Goal: Check status: Check status

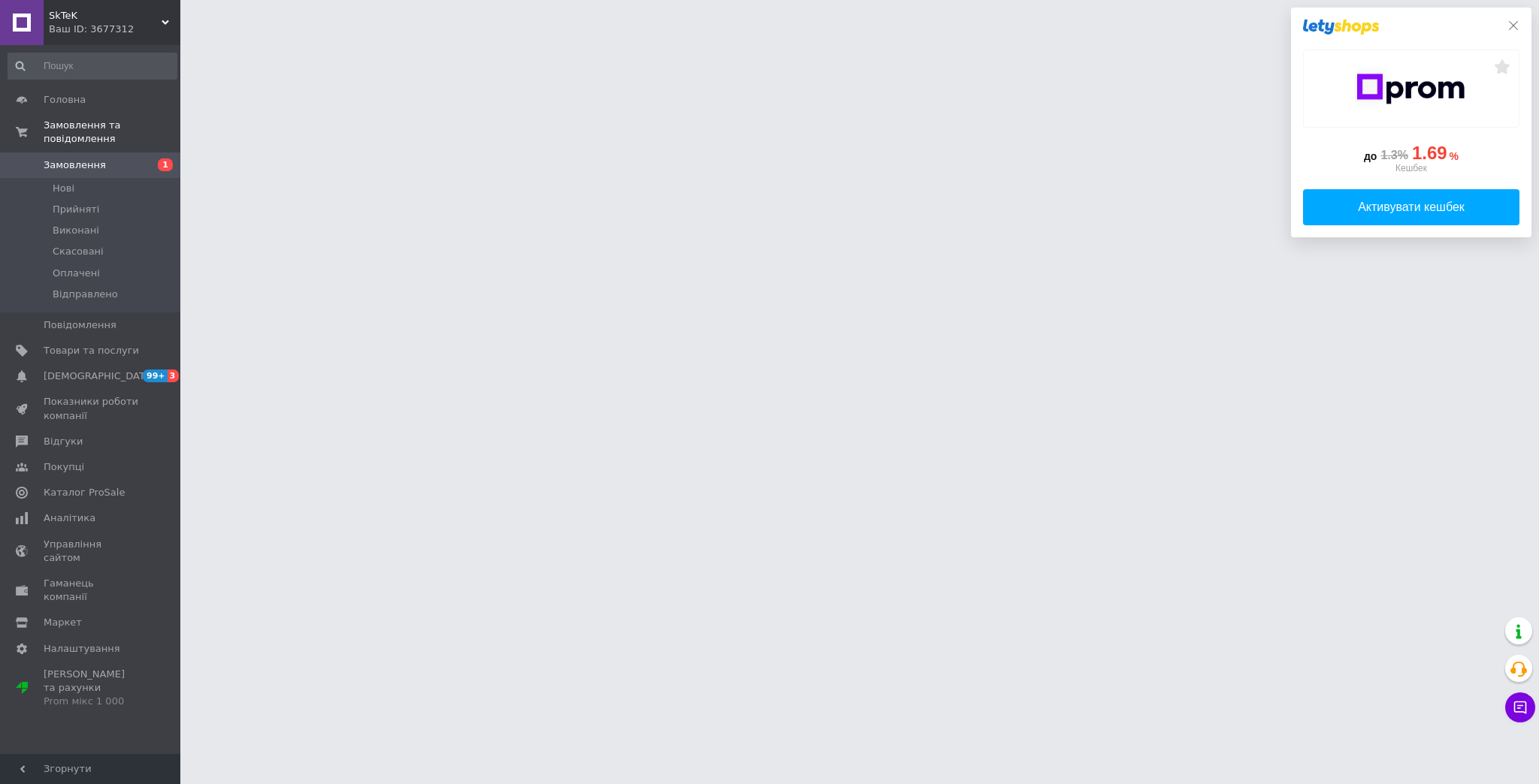
click at [1518, 27] on icon at bounding box center [1514, 25] width 12 height 12
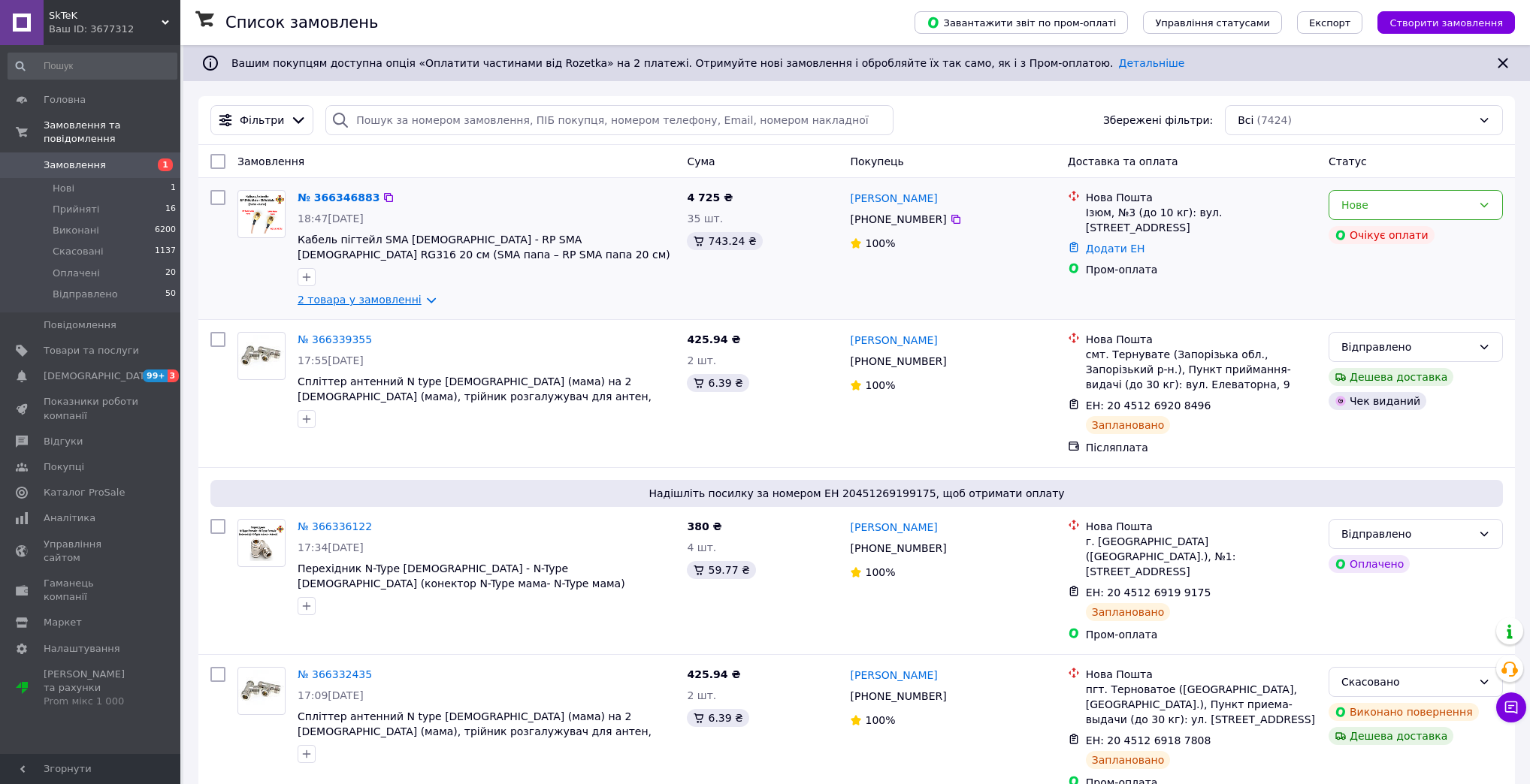
click at [417, 306] on link "2 товара у замовленні" at bounding box center [360, 300] width 124 height 12
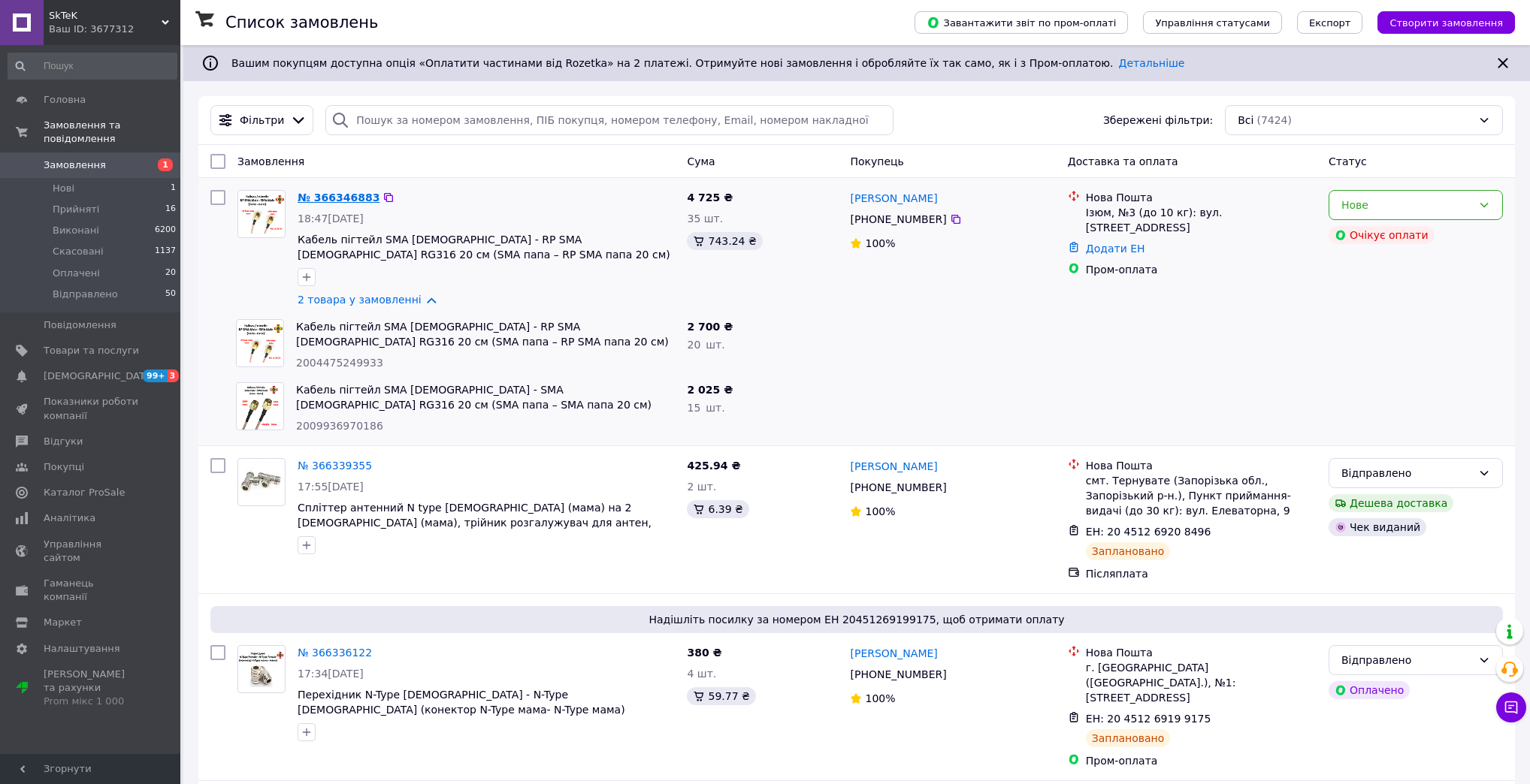
click at [337, 201] on link "№ 366346883" at bounding box center [338, 198] width 82 height 12
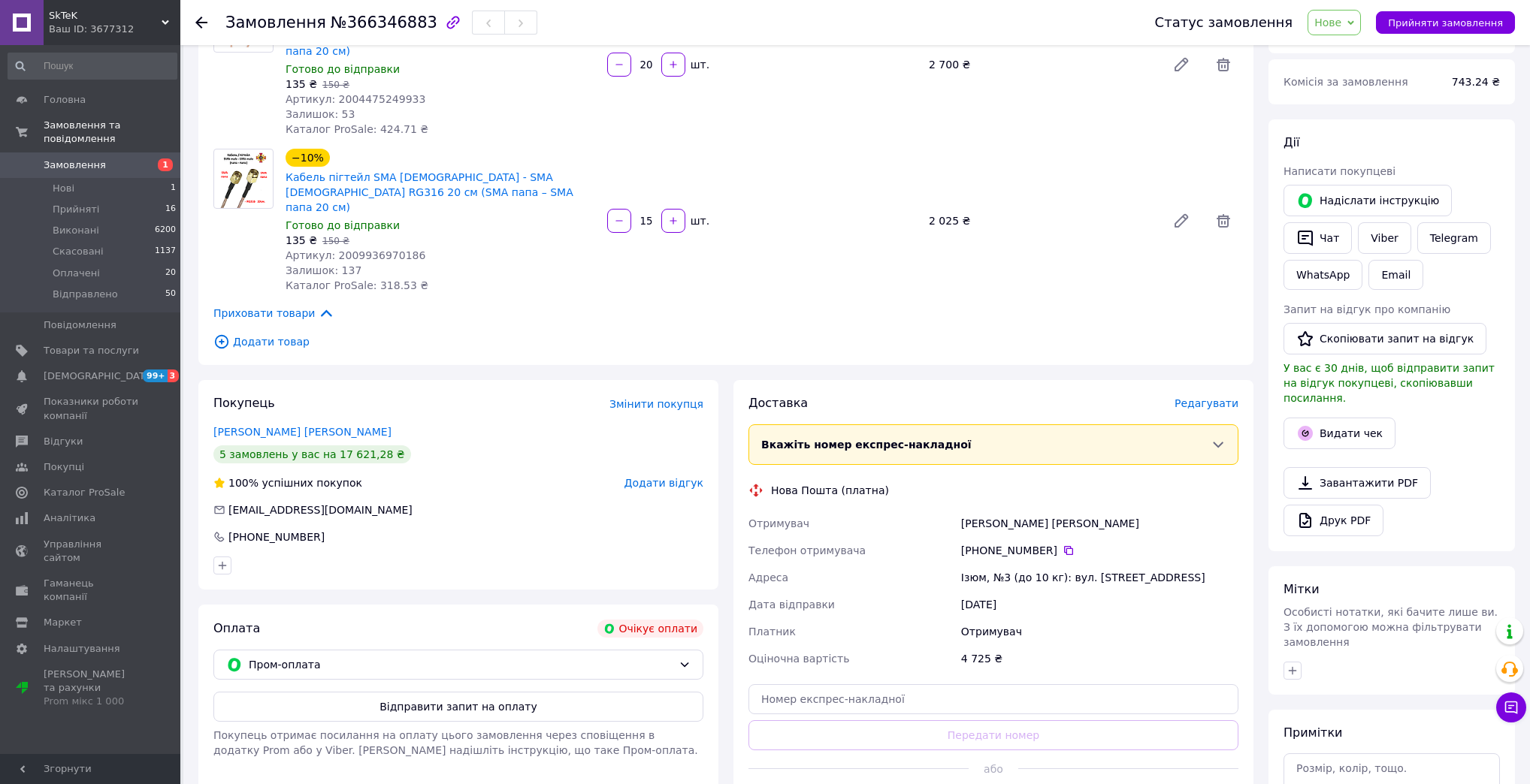
scroll to position [180, 0]
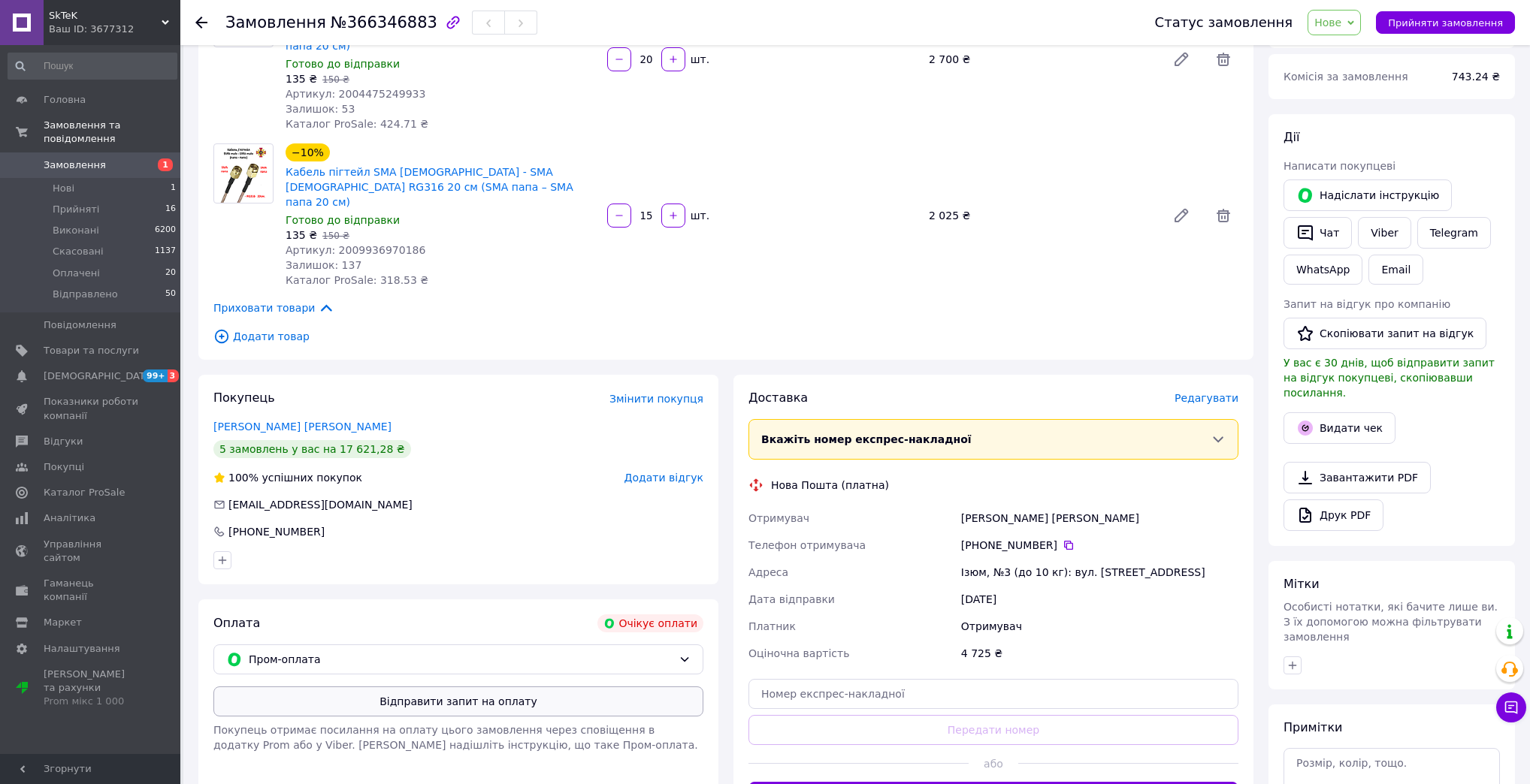
click at [423, 687] on button "Відправити запит на оплату" at bounding box center [458, 701] width 490 height 30
click at [1350, 195] on button "Надіслати інструкцію" at bounding box center [1367, 195] width 168 height 31
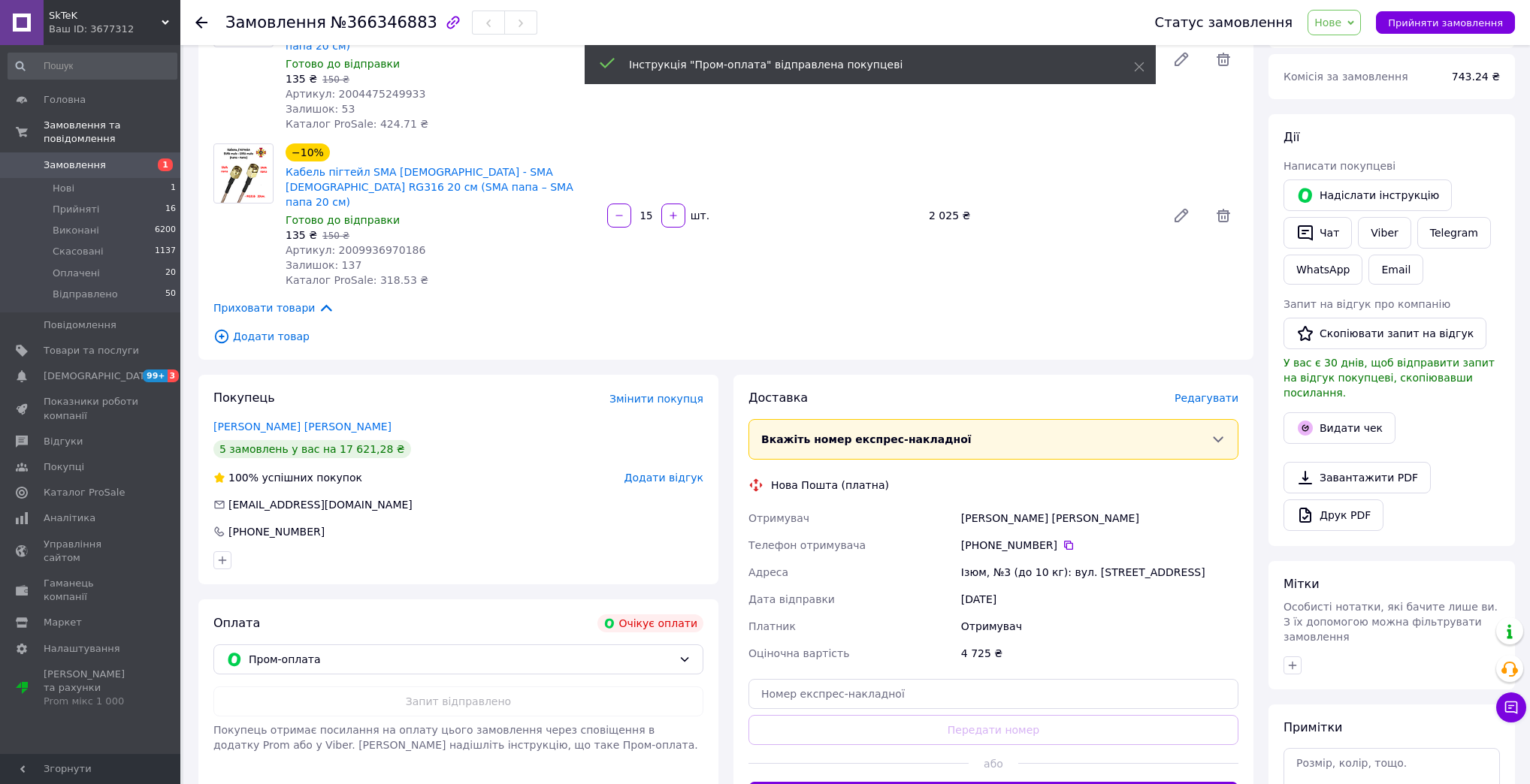
scroll to position [0, 0]
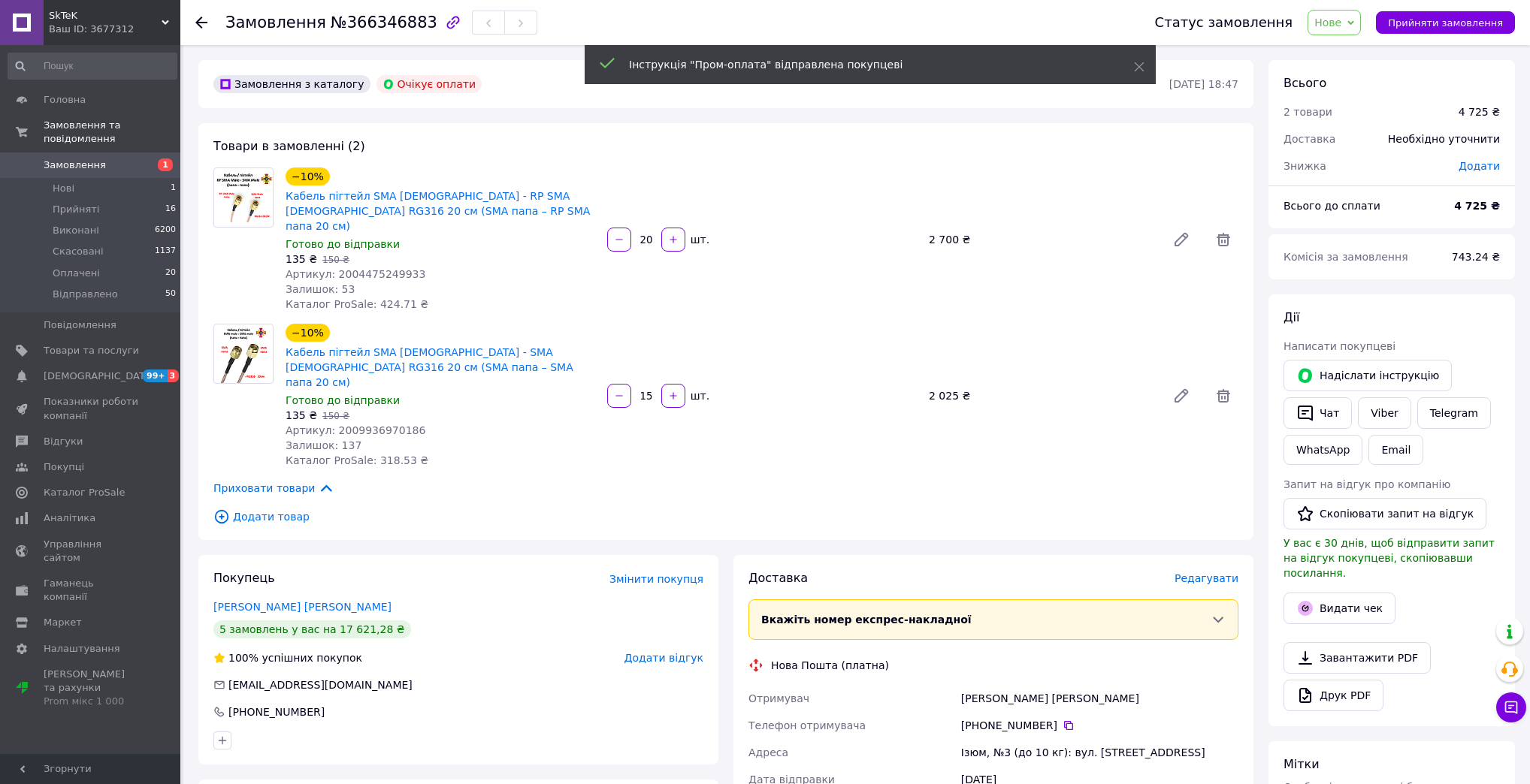
click at [367, 25] on span "№366346883" at bounding box center [384, 23] width 107 height 18
copy span "366346883"
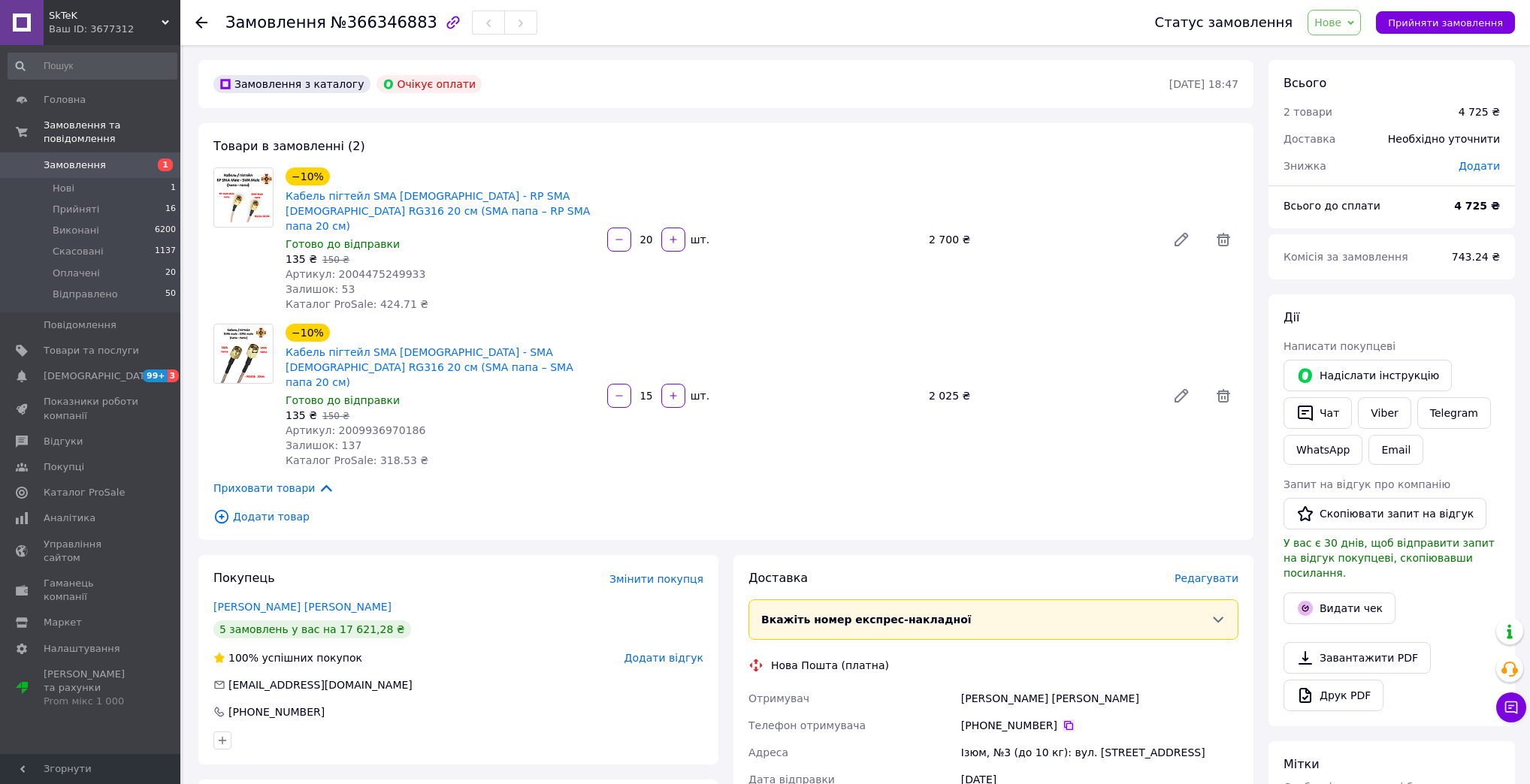
click at [1064, 721] on icon at bounding box center [1069, 726] width 9 height 9
drag, startPoint x: 425, startPoint y: 218, endPoint x: 283, endPoint y: 196, distance: 143.7
click at [284, 196] on div "Кабель пігтейл SMA Male - RP SMA Male RG316 20 см (SMA папа – RP SMA папа 20 см)" at bounding box center [440, 211] width 312 height 48
copy link "Кабель пігтейл SMA Male - RP SMA Male RG316 20 см (SMA папа – RP SMA папа 20 см)"
drag, startPoint x: 378, startPoint y: 354, endPoint x: 286, endPoint y: 343, distance: 92.7
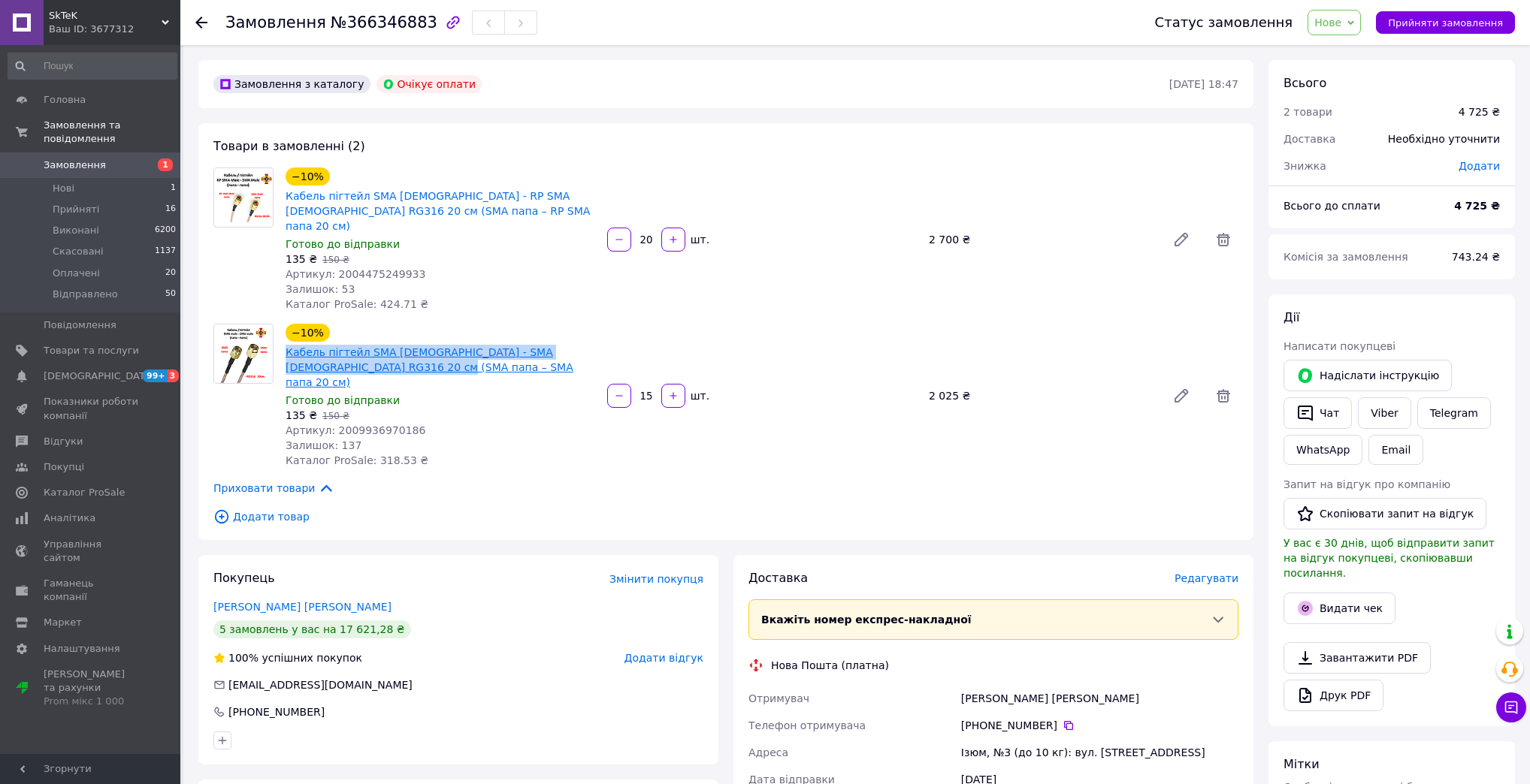
click at [286, 344] on span "Кабель пігтейл SMA Male - SMA Male RG316 20 см (SMA папа – SMA папа 20 см)" at bounding box center [440, 367] width 309 height 45
copy link "Кабель пігтейл SMA Male - SMA Male RG316 20 см (SMA папа – SMA папа 20 см)"
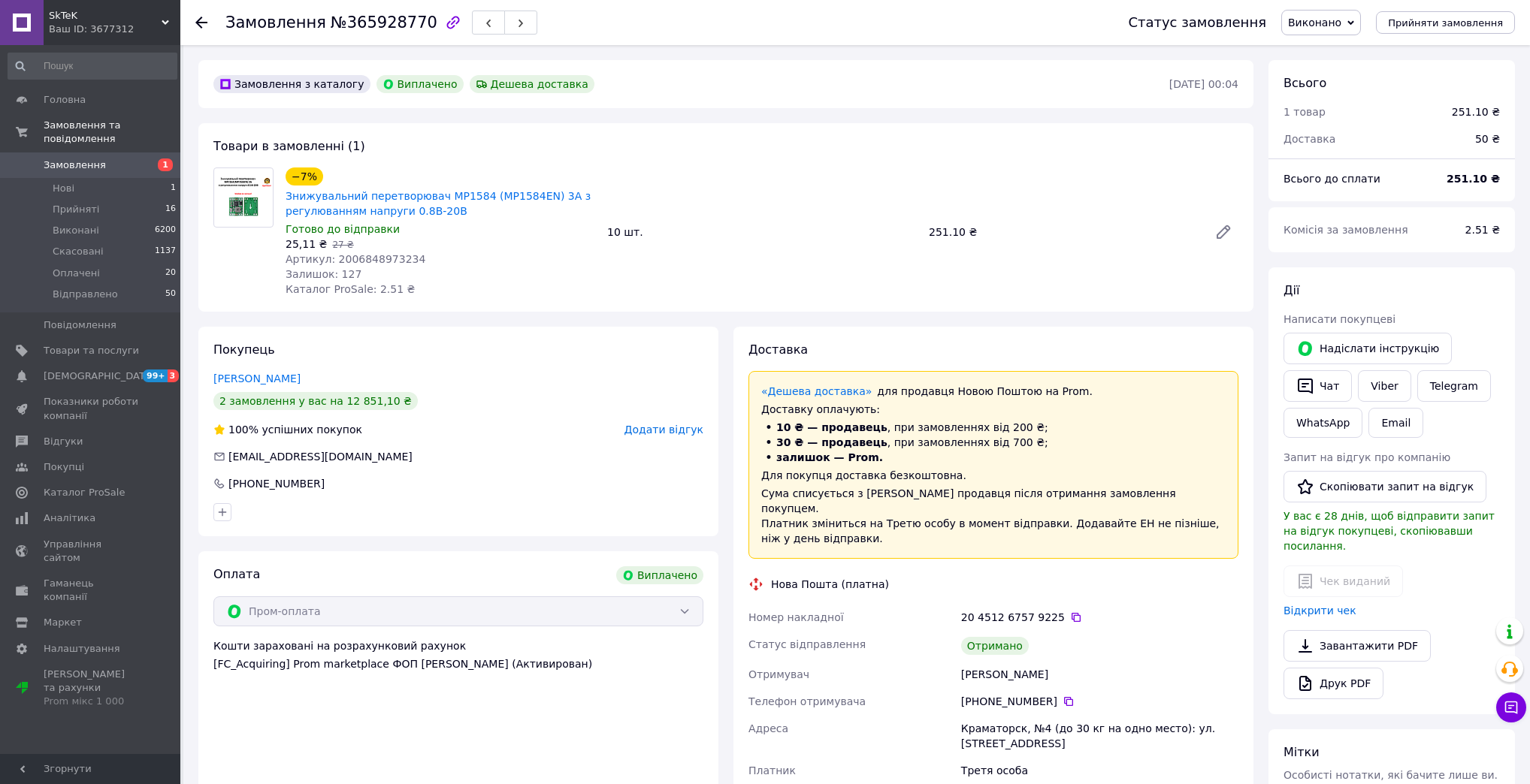
scroll to position [88, 0]
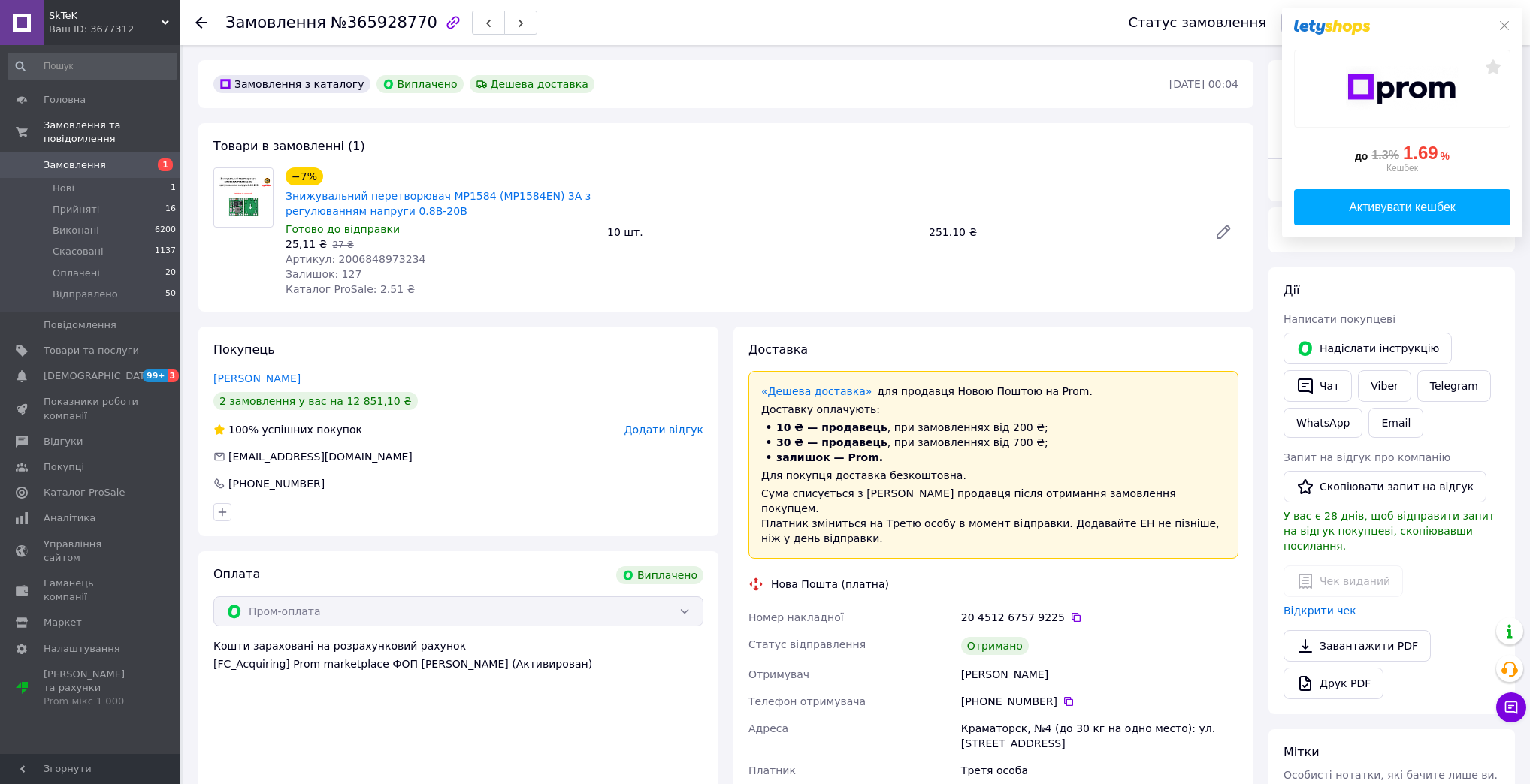
click at [359, 21] on span "№365928770" at bounding box center [384, 23] width 107 height 18
copy span "365928770"
click at [364, 30] on span "№365928770" at bounding box center [384, 23] width 107 height 18
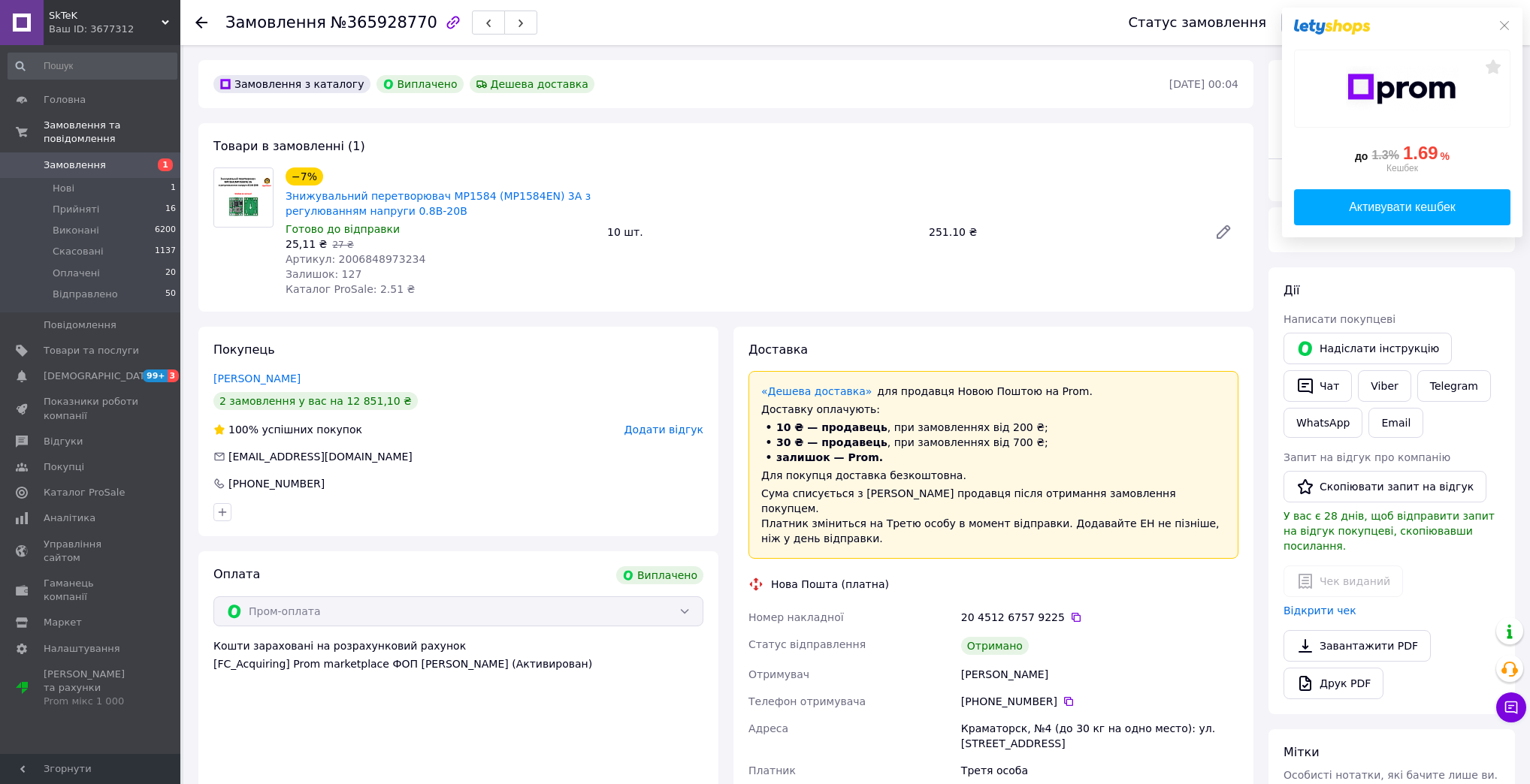
drag, startPoint x: 1503, startPoint y: 33, endPoint x: 1492, endPoint y: 36, distance: 11.4
click at [1503, 33] on div at bounding box center [1402, 27] width 216 height 15
click at [1489, 31] on div at bounding box center [1402, 27] width 216 height 15
click at [1508, 26] on icon at bounding box center [1505, 25] width 12 height 12
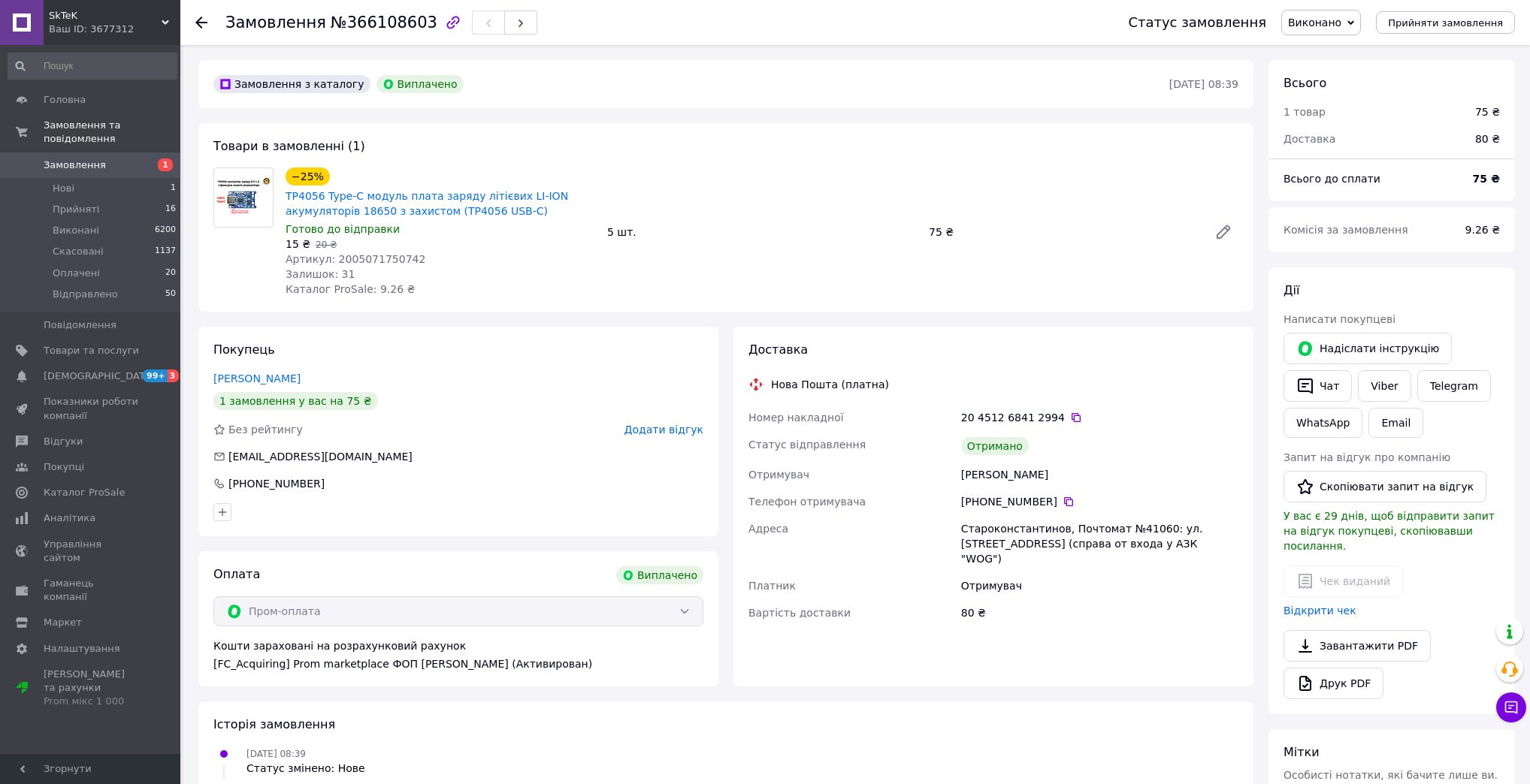
click at [384, 15] on span "№366108603" at bounding box center [384, 23] width 107 height 18
copy span "366108603"
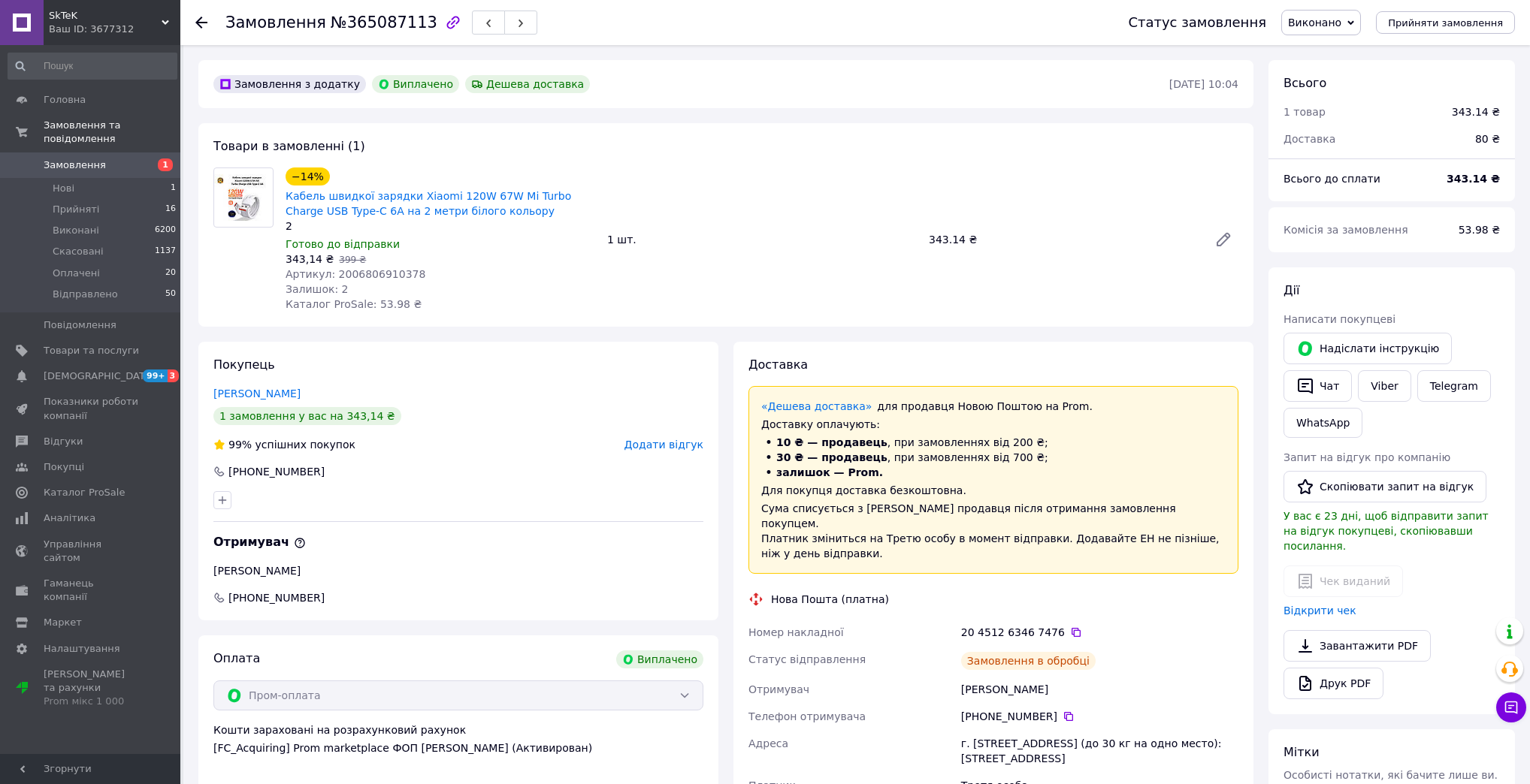
scroll to position [15, 0]
click at [384, 27] on span "№365087113" at bounding box center [384, 23] width 107 height 18
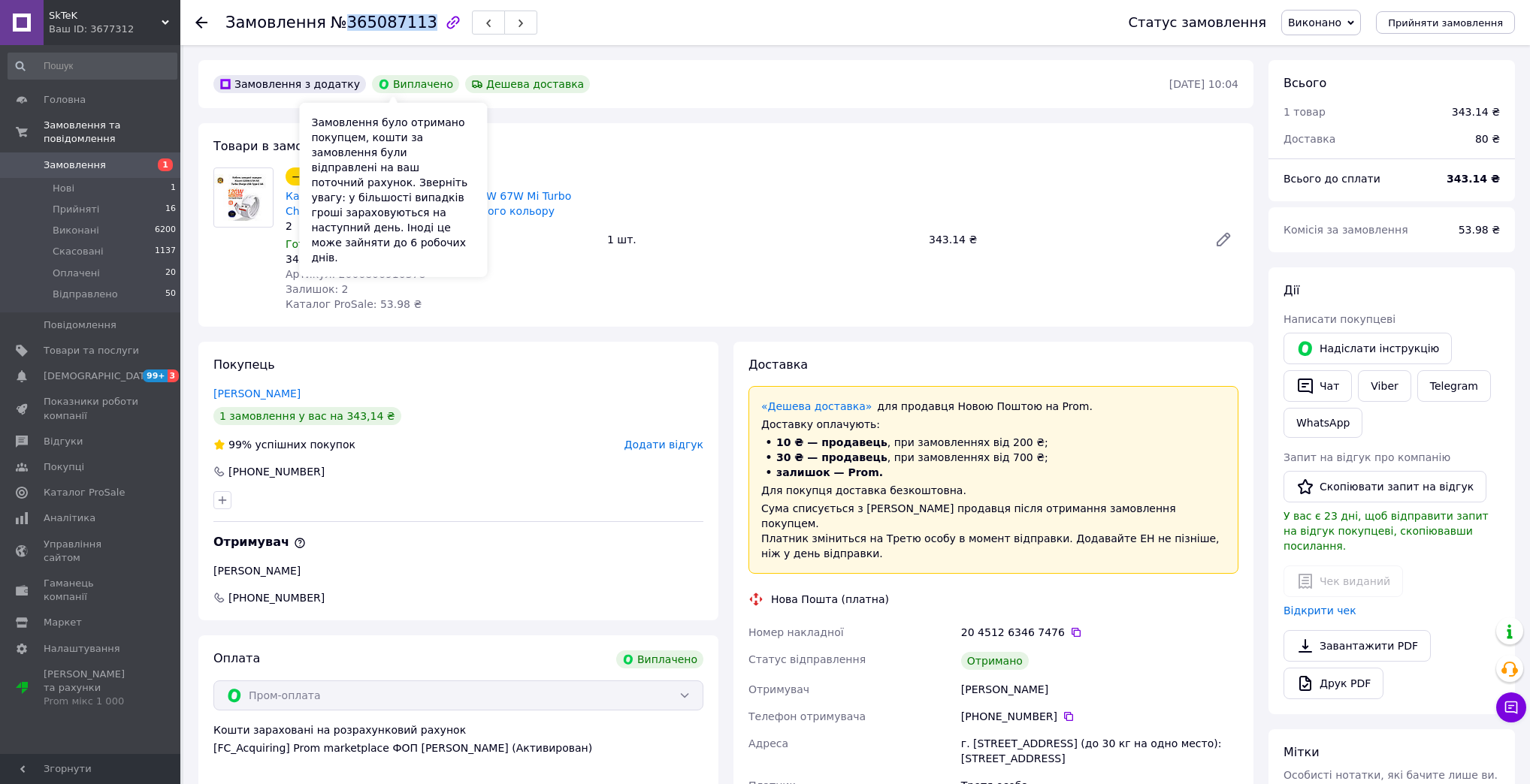
copy span "365087113"
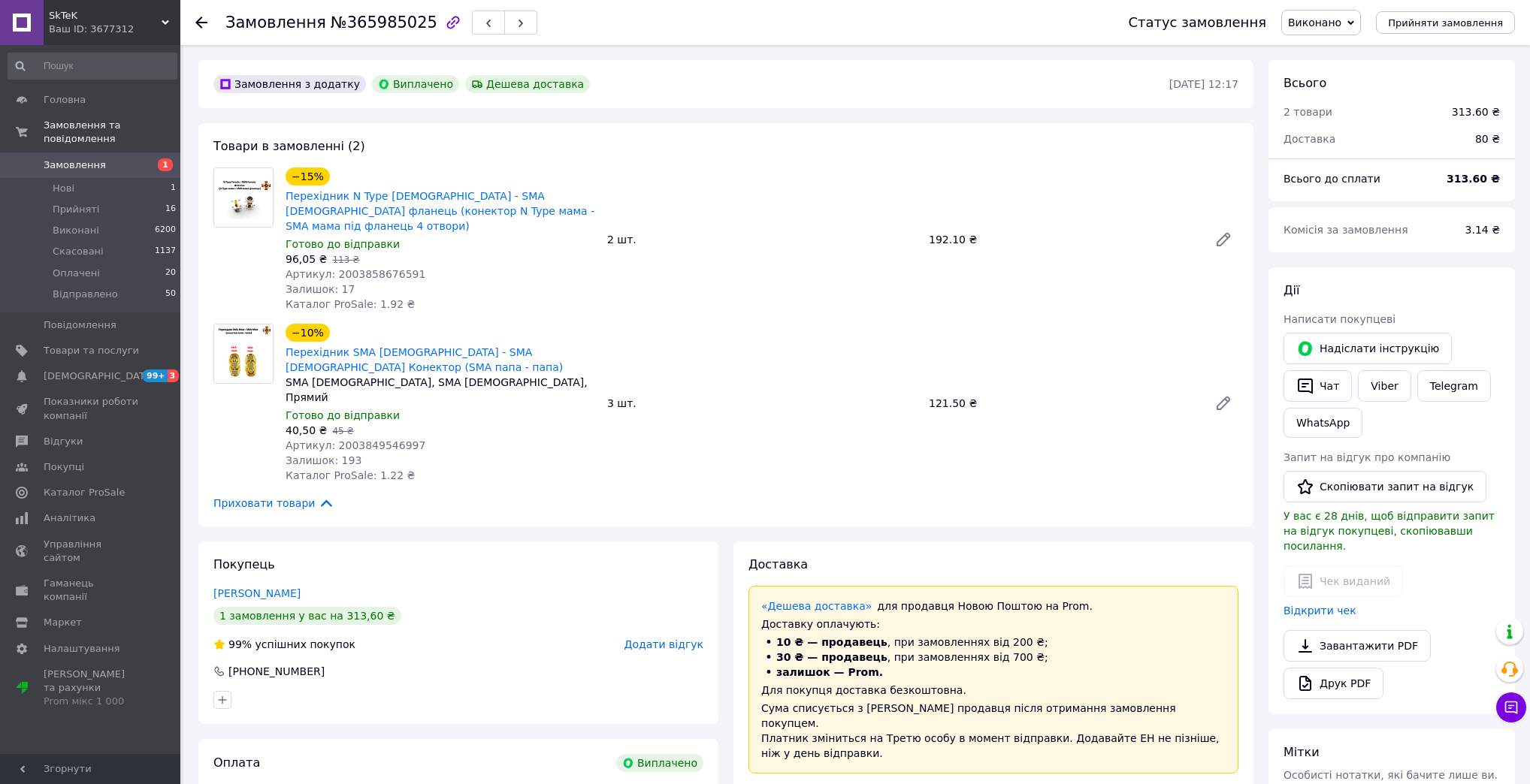
scroll to position [15, 0]
click at [397, 19] on span "№365985025" at bounding box center [384, 23] width 107 height 18
copy span "365985025"
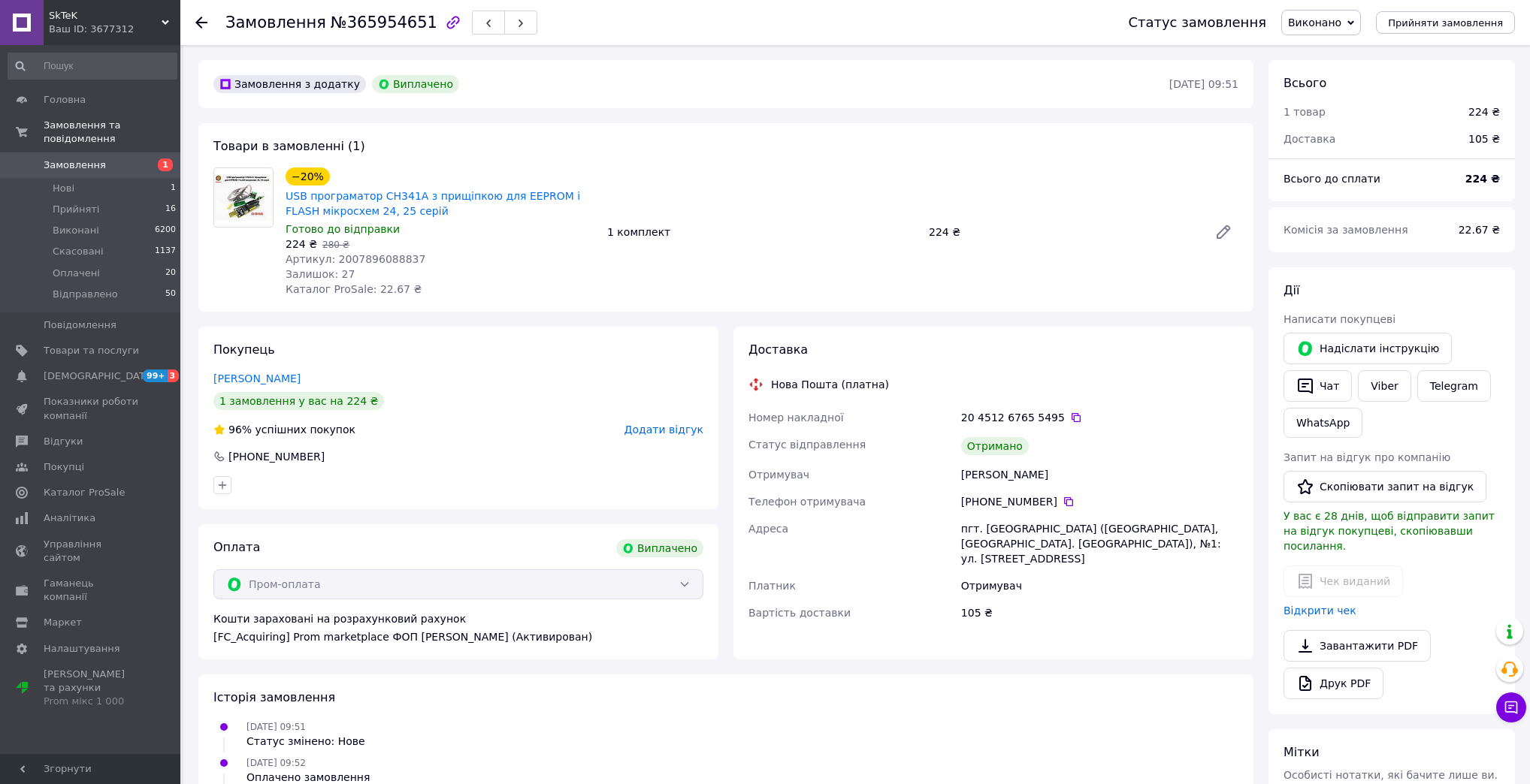
click at [364, 19] on span "№365954651" at bounding box center [384, 23] width 107 height 18
copy span "365954651"
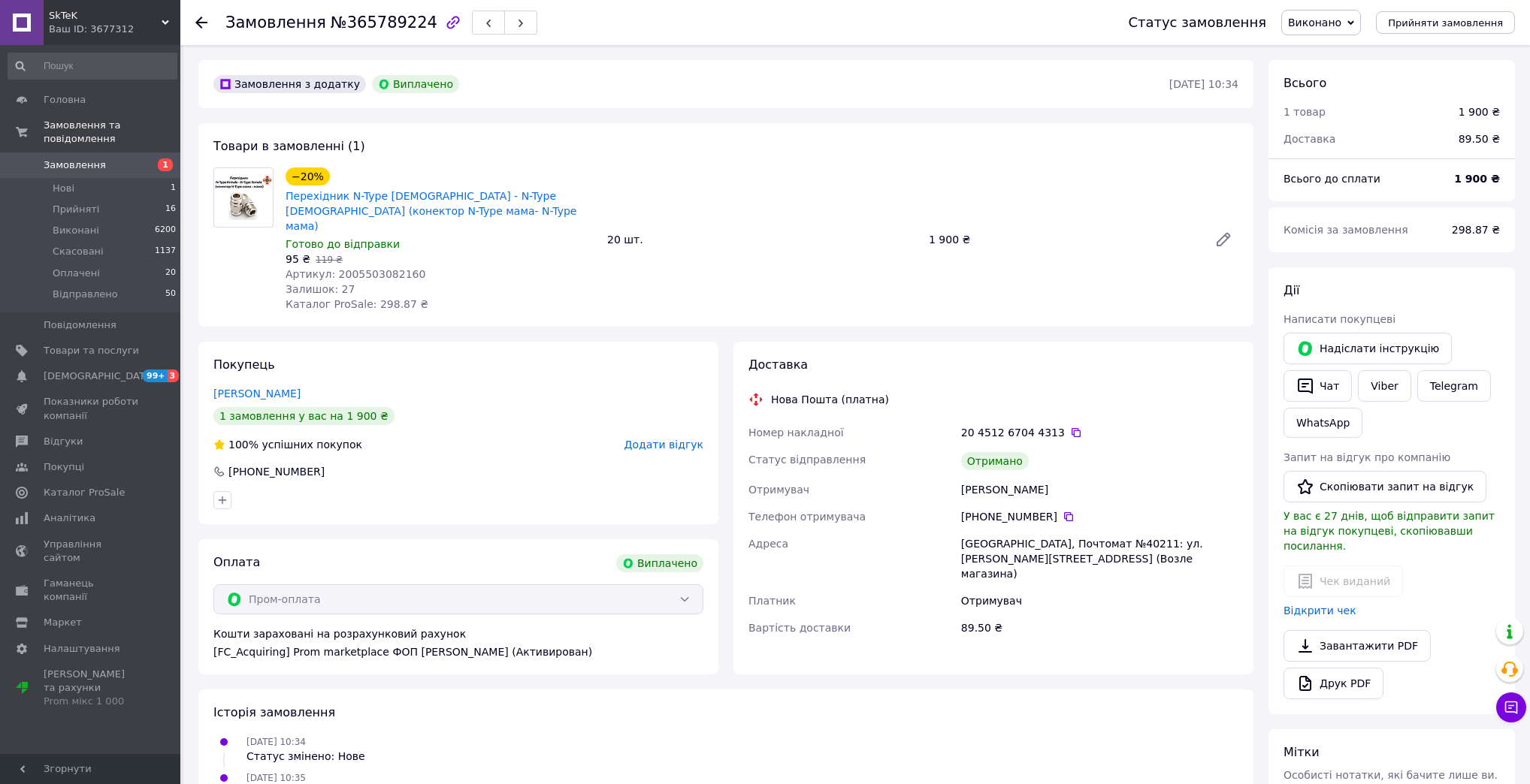
click at [358, 18] on span "№365789224" at bounding box center [384, 23] width 107 height 18
copy span "365789224"
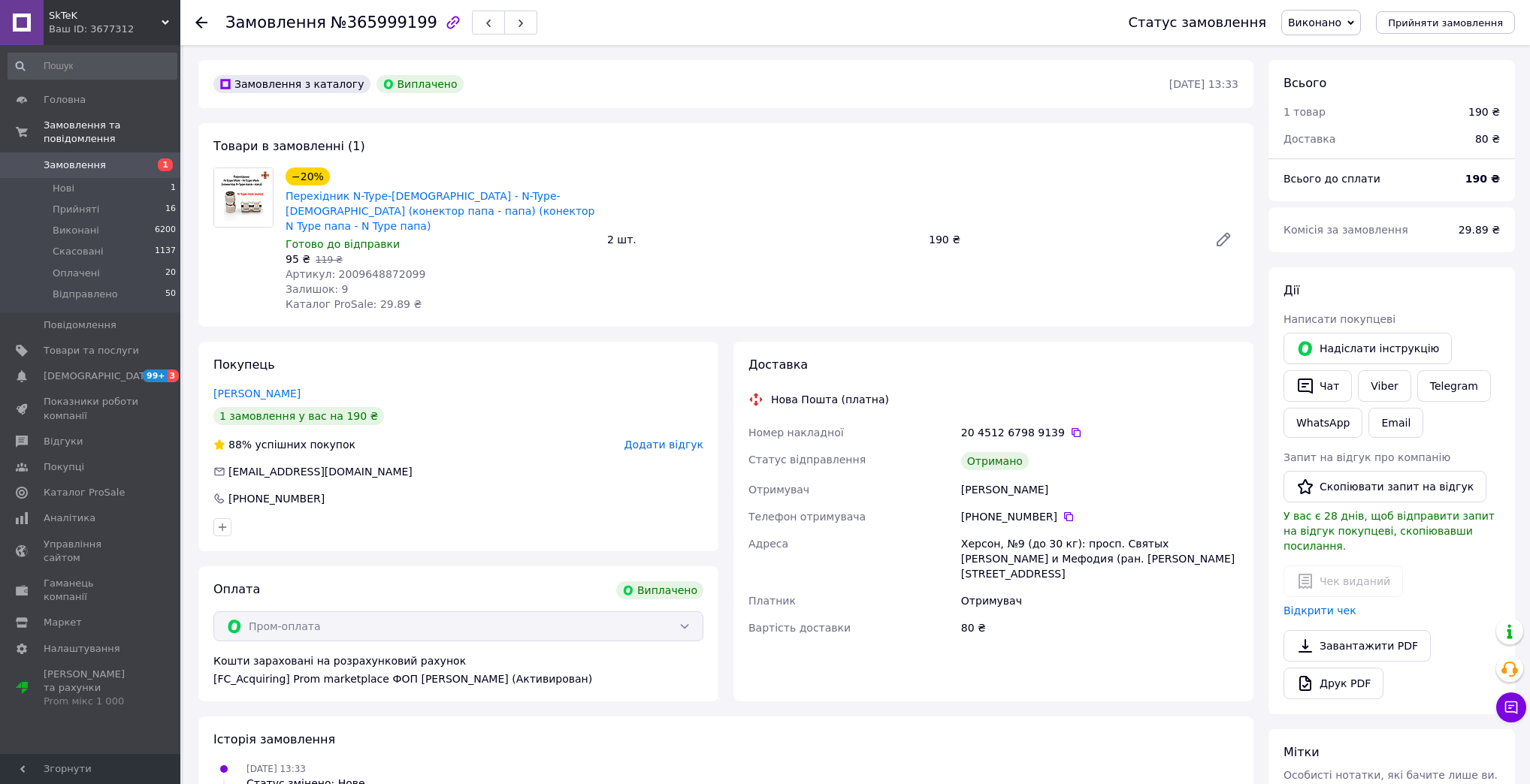
click at [390, 34] on div "Замовлення №365999199" at bounding box center [381, 22] width 312 height 25
copy span "365999199"
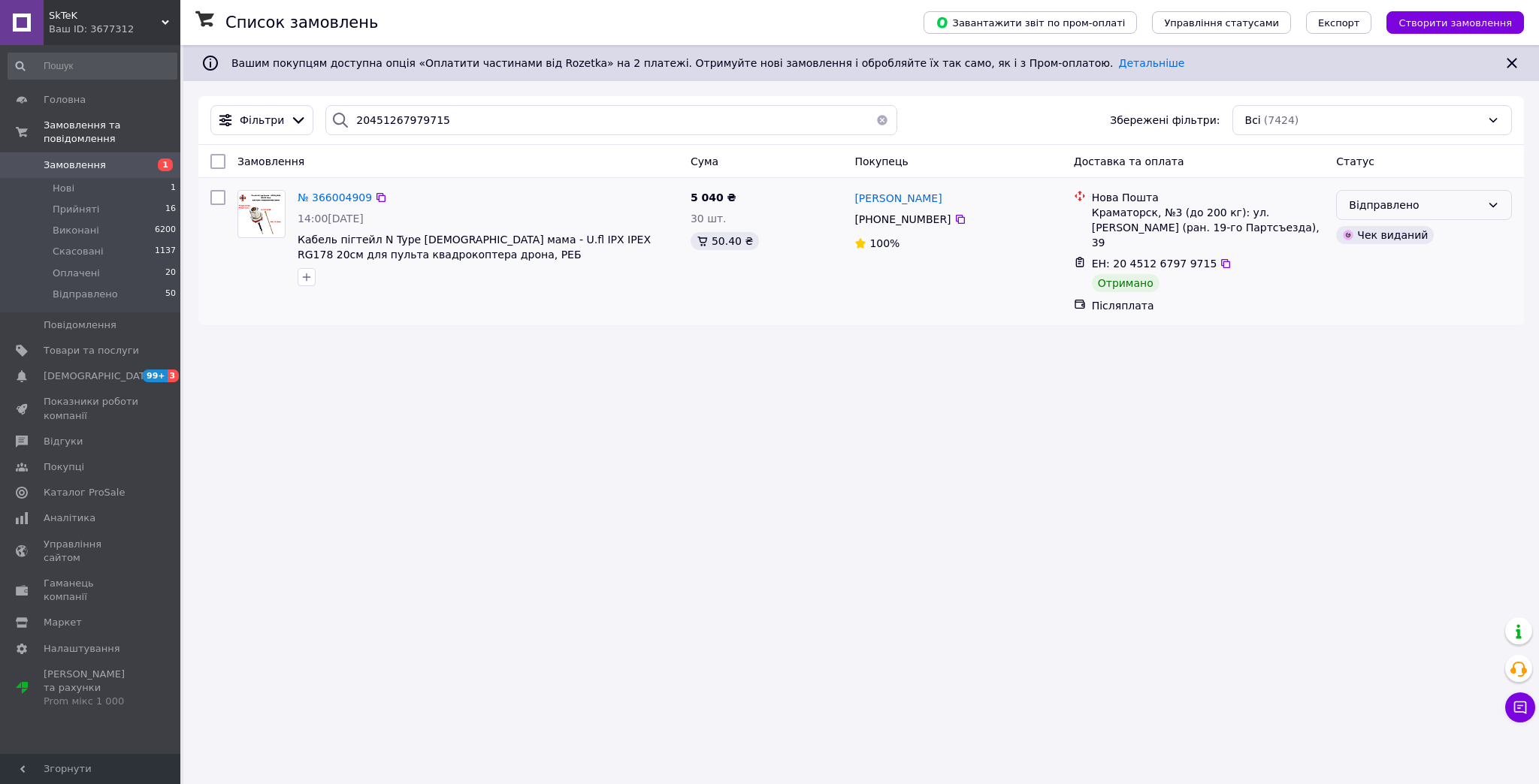
click at [1363, 203] on div "Відправлено" at bounding box center [1415, 206] width 132 height 17
click at [1359, 268] on li "Виконано" at bounding box center [1424, 265] width 174 height 27
click at [359, 114] on input "20451267979715" at bounding box center [611, 120] width 572 height 30
paste input "365662111"
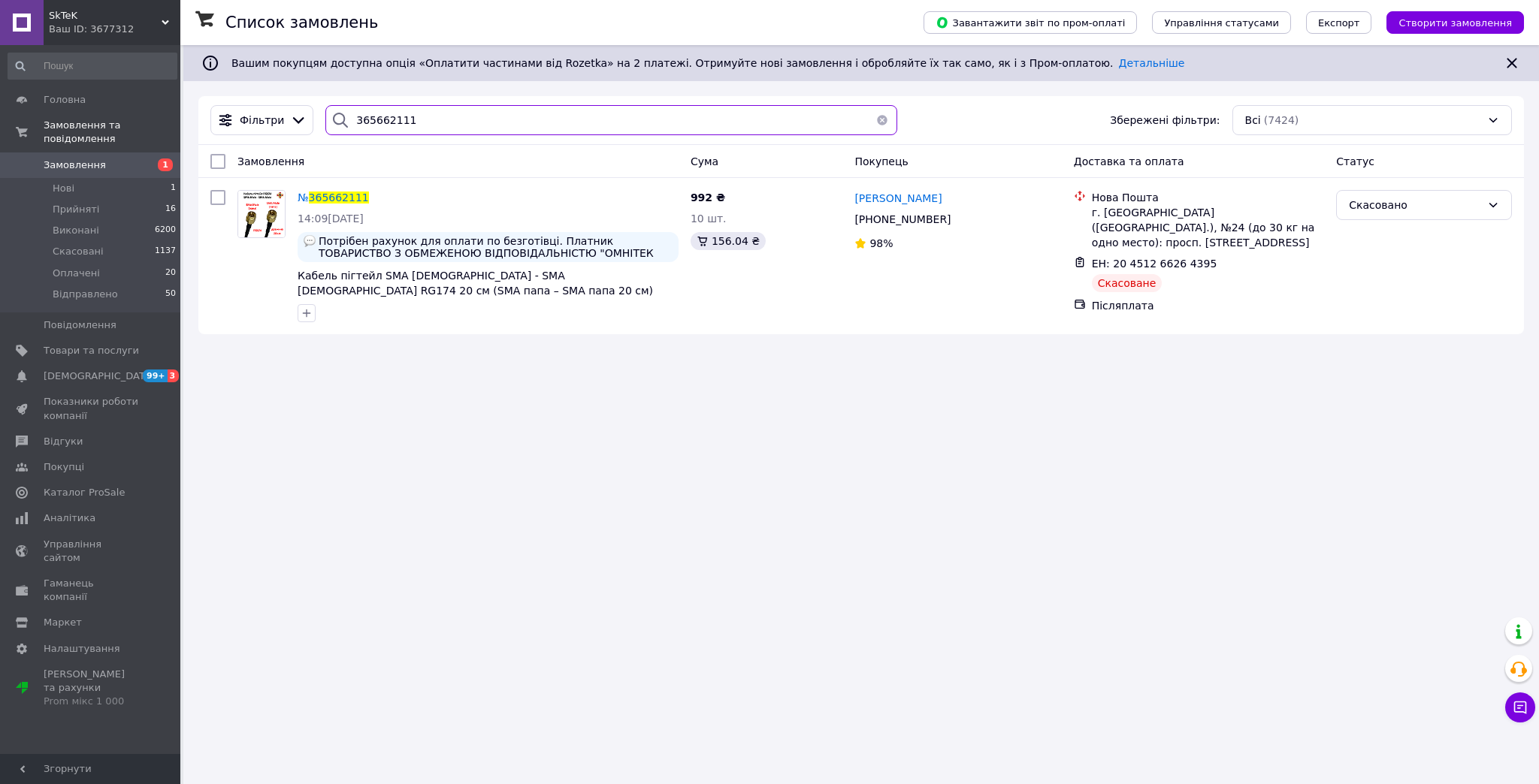
type input "365662111"
